Goal: Task Accomplishment & Management: Use online tool/utility

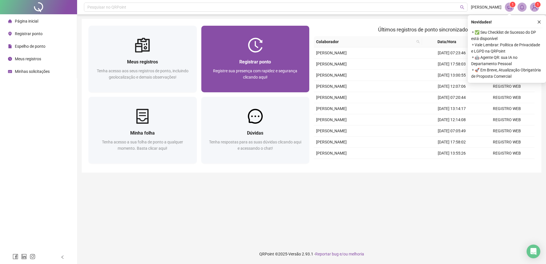
click at [281, 71] on span "Registre sua presença com rapidez e segurança clicando aqui!" at bounding box center [255, 74] width 84 height 11
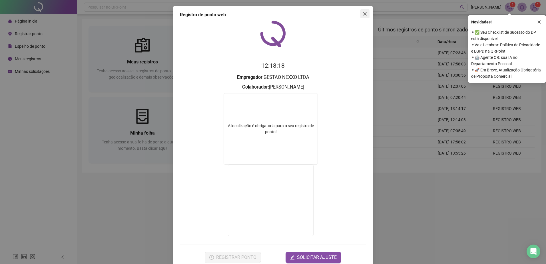
click at [363, 14] on icon "close" at bounding box center [364, 13] width 3 height 3
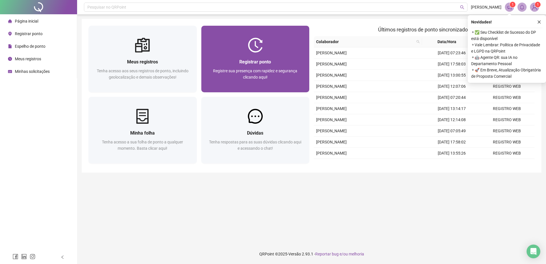
click at [277, 71] on span "Registre sua presença com rapidez e segurança clicando aqui!" at bounding box center [255, 74] width 84 height 11
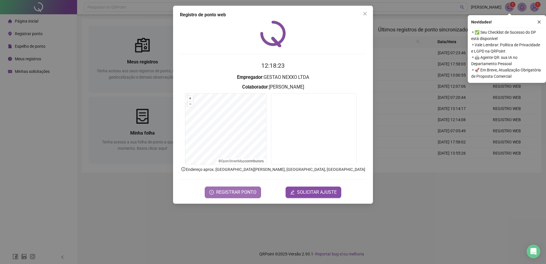
click at [238, 194] on span "REGISTRAR PONTO" at bounding box center [236, 192] width 40 height 7
